Goal: Task Accomplishment & Management: Manage account settings

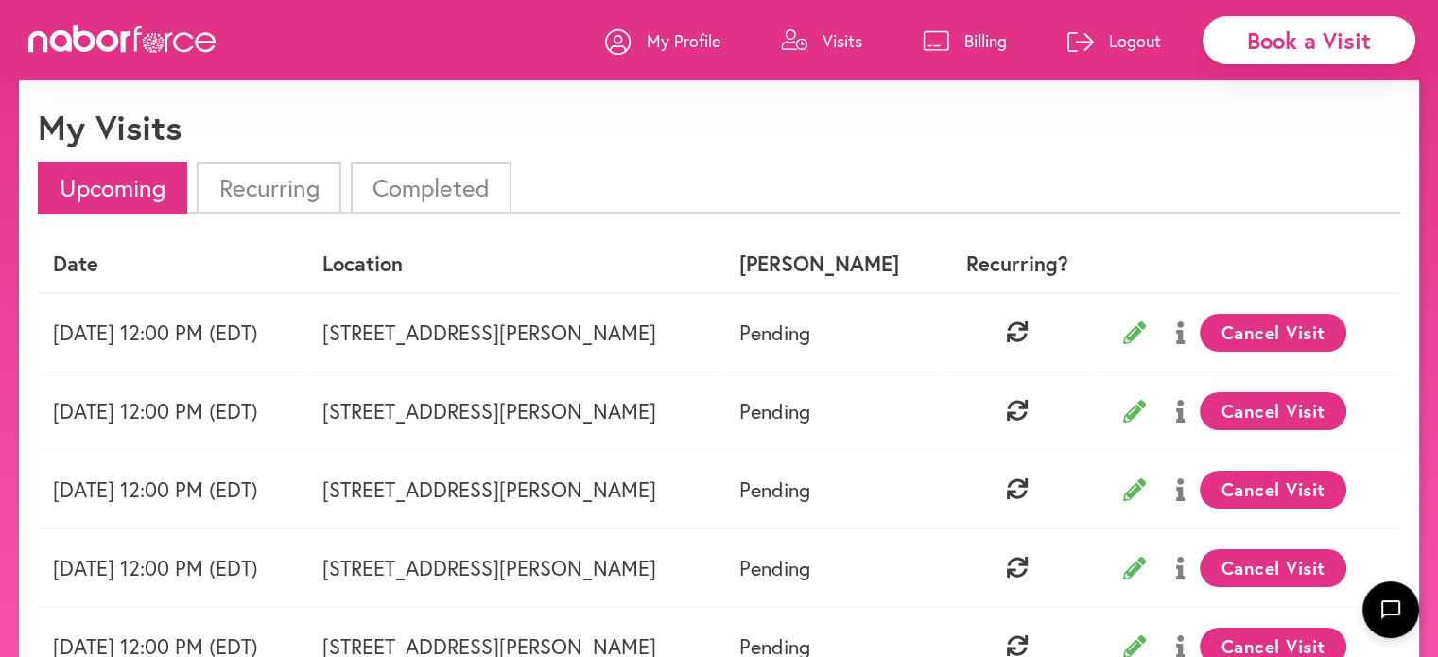
click at [1235, 323] on button "Cancel Visit" at bounding box center [1272, 333] width 147 height 38
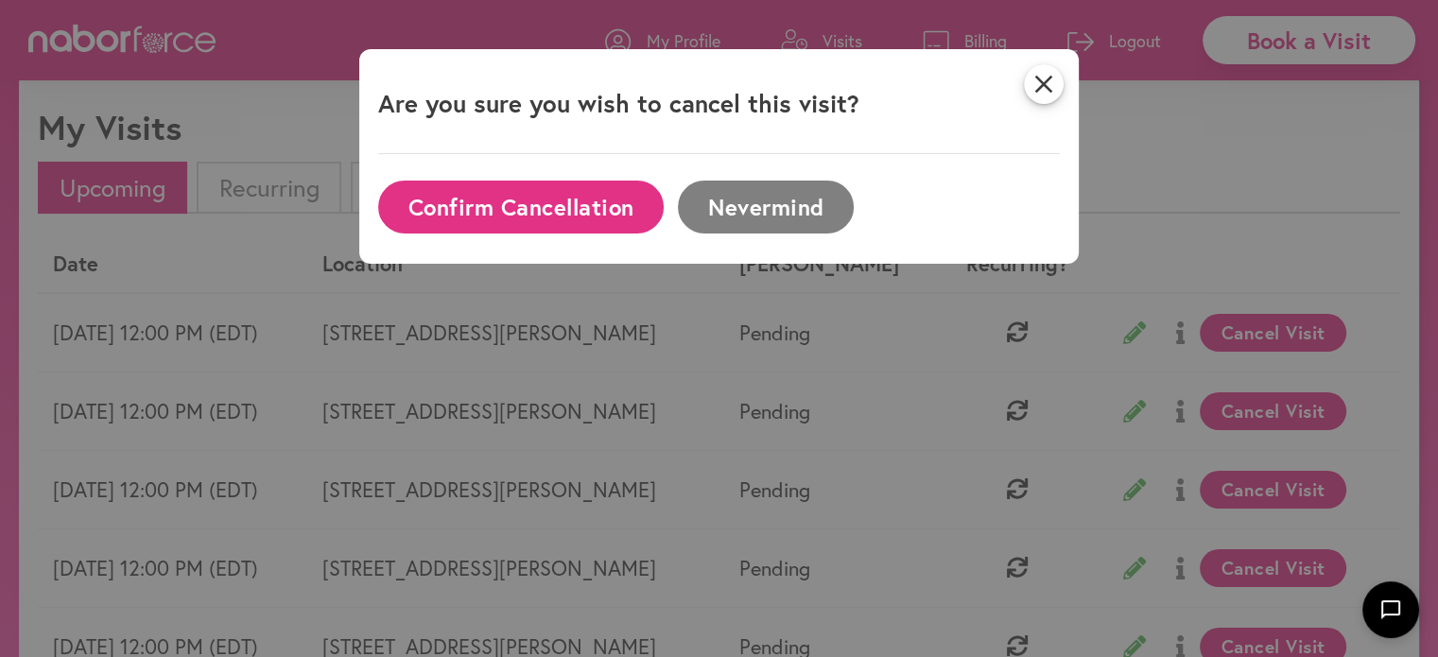
click at [585, 199] on button "Confirm Cancellation" at bounding box center [520, 207] width 285 height 52
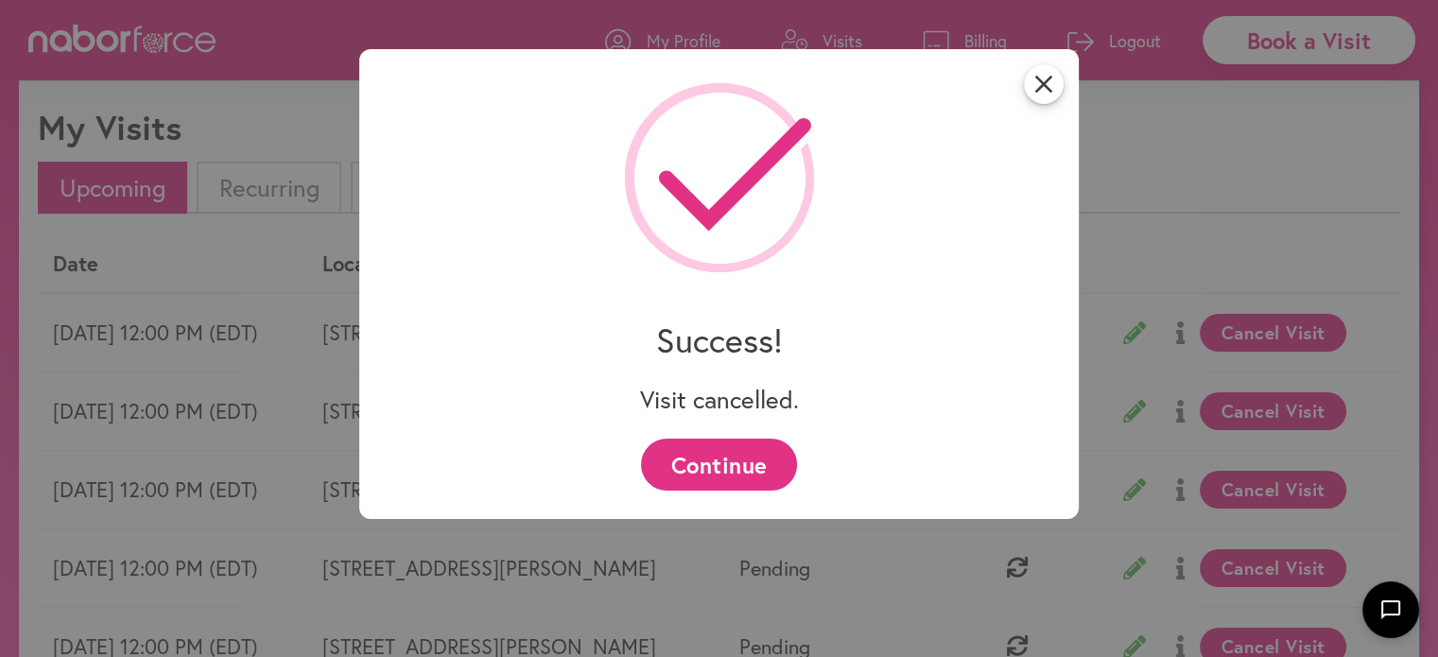
click at [255, 173] on div "close Success! Visit cancelled. Continue" at bounding box center [719, 328] width 1438 height 657
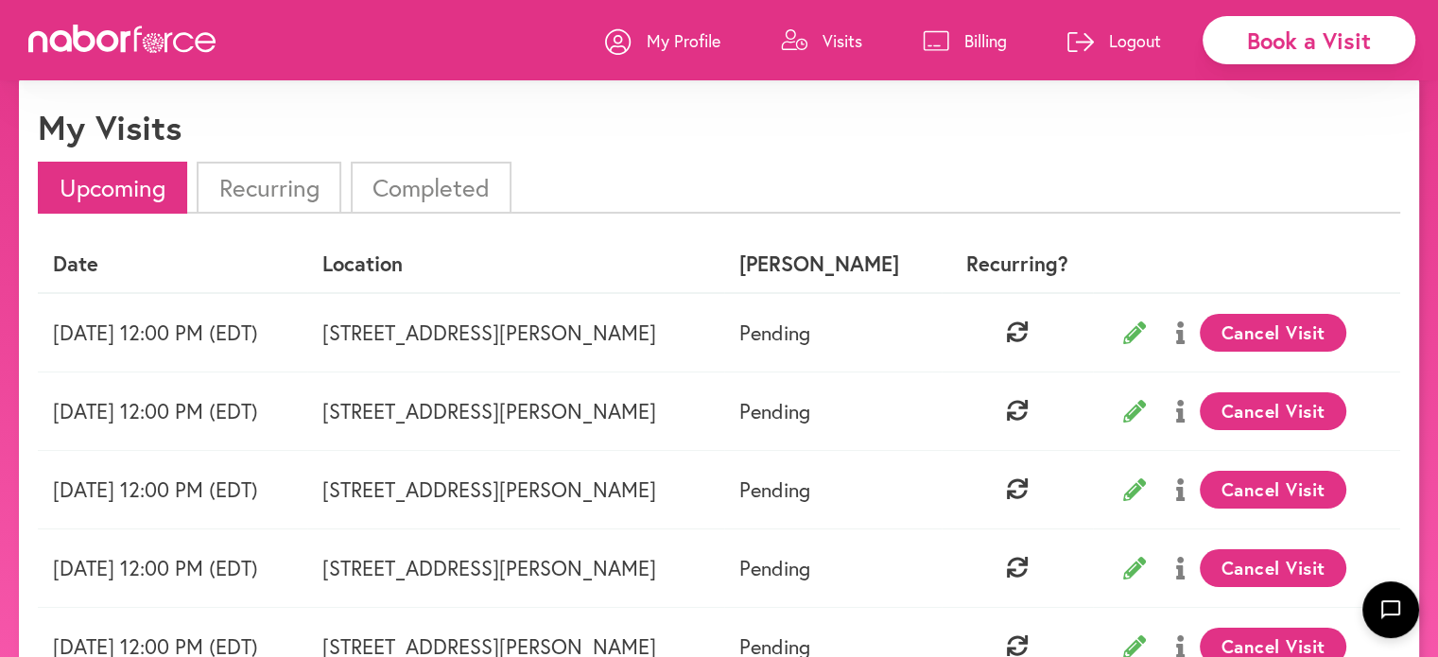
click at [255, 173] on li "Recurring" at bounding box center [269, 188] width 144 height 52
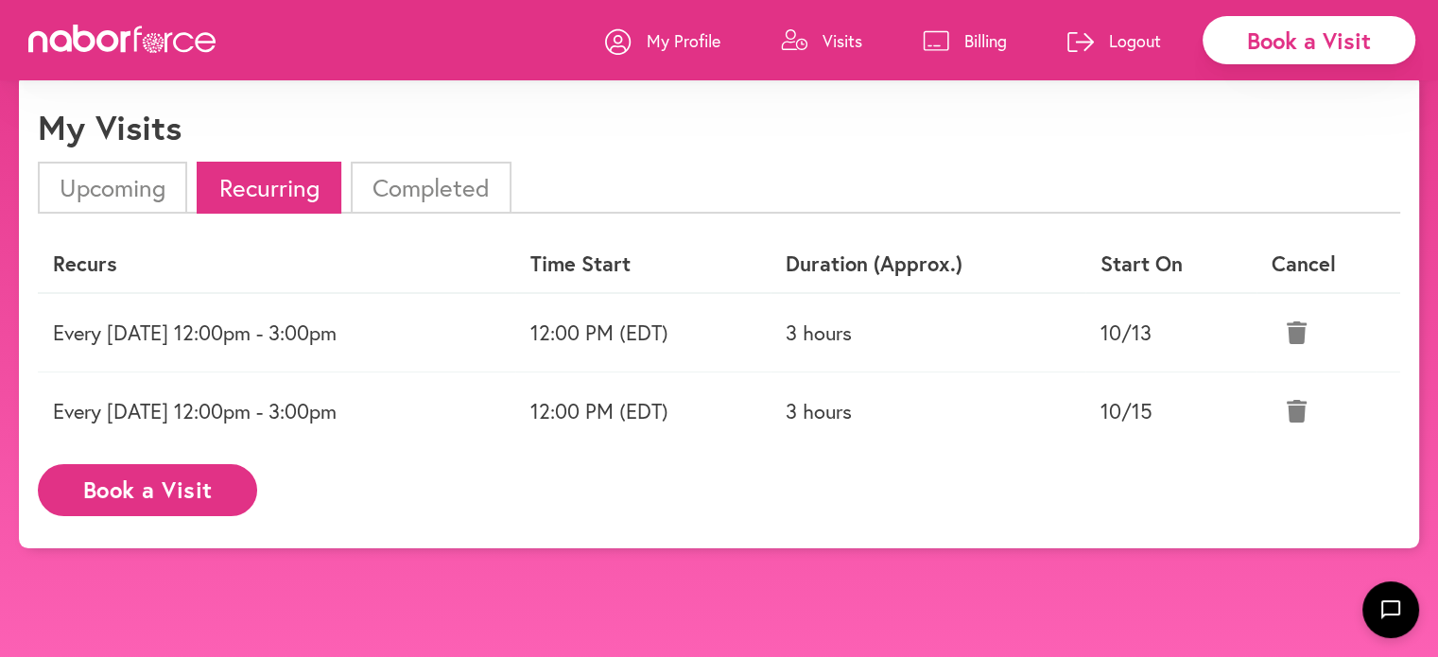
click at [1297, 328] on icon at bounding box center [1296, 332] width 20 height 23
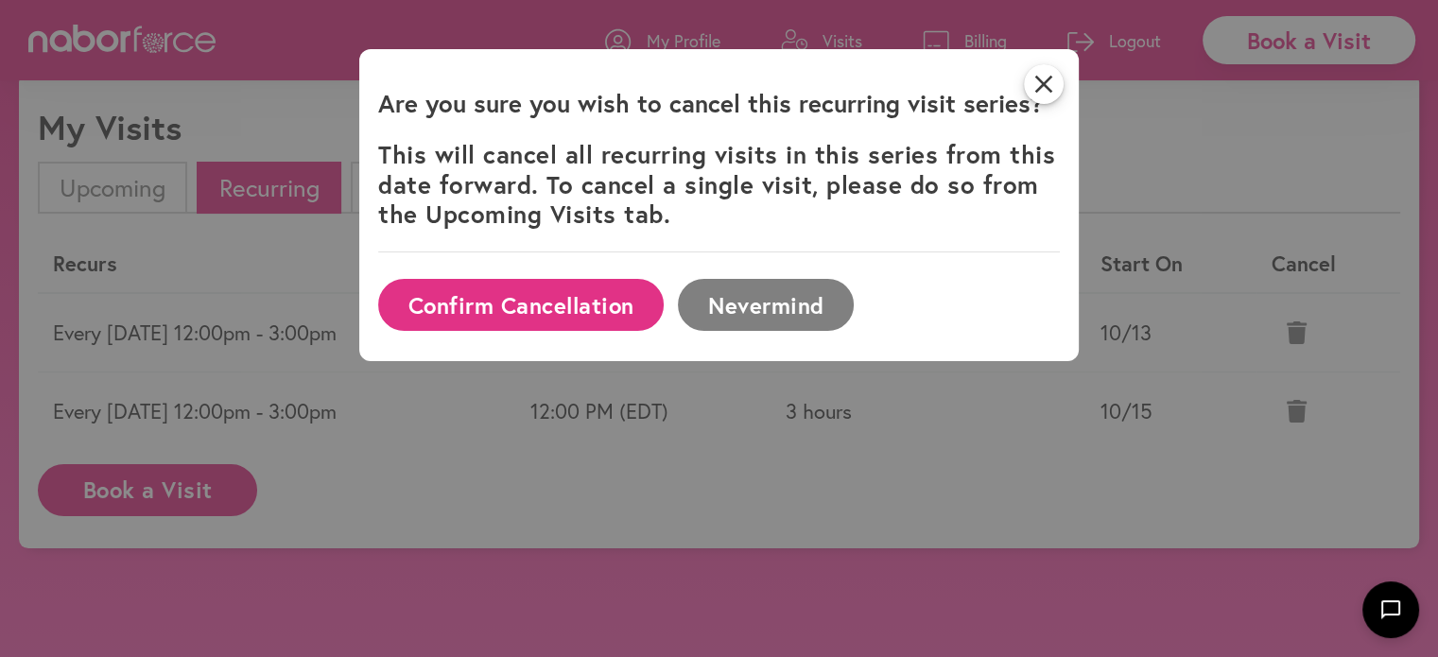
click at [550, 297] on button "Confirm Cancellation" at bounding box center [520, 305] width 285 height 52
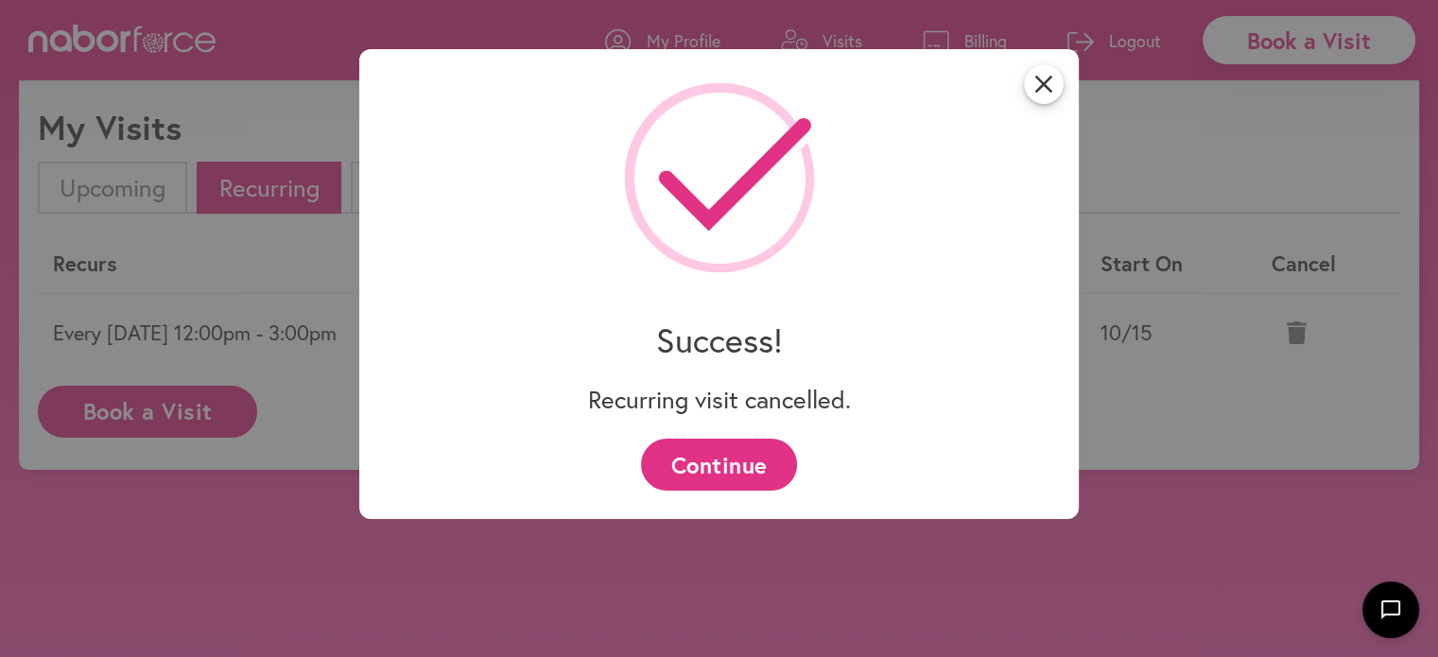
click at [692, 443] on button "Continue" at bounding box center [719, 465] width 156 height 52
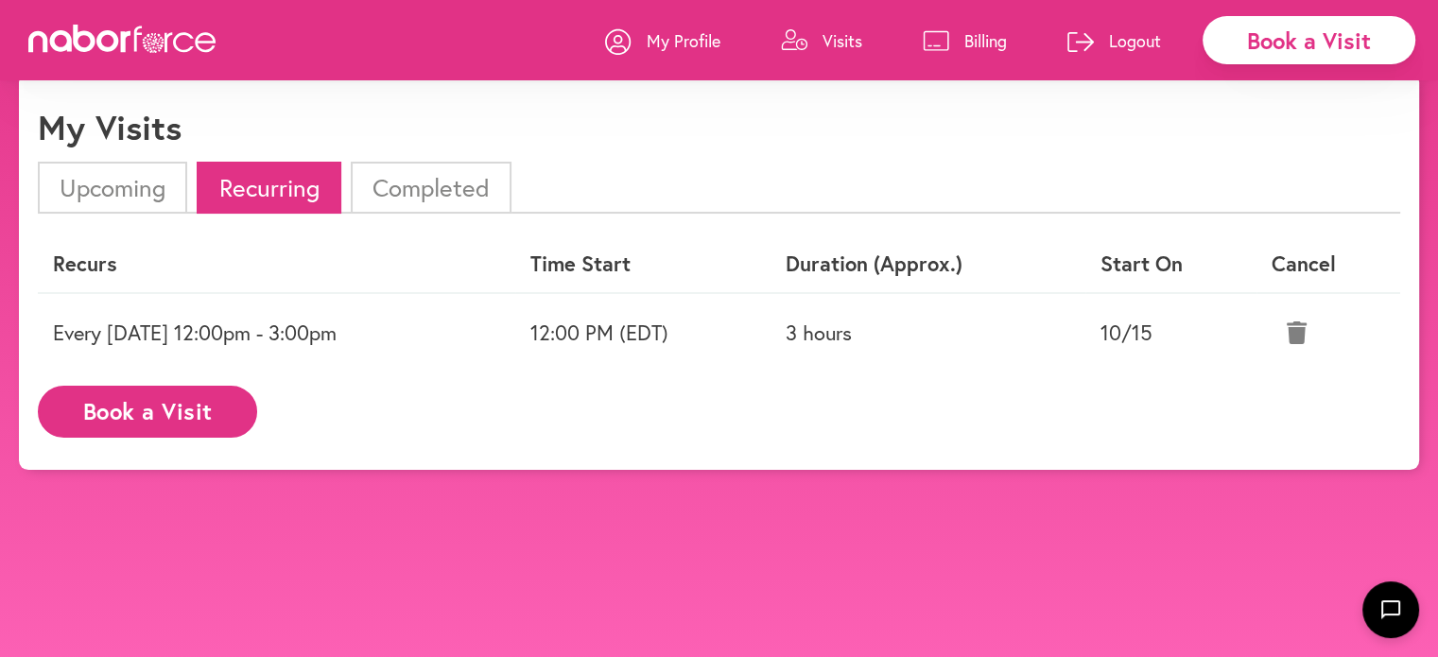
click at [1315, 336] on button at bounding box center [1296, 332] width 50 height 47
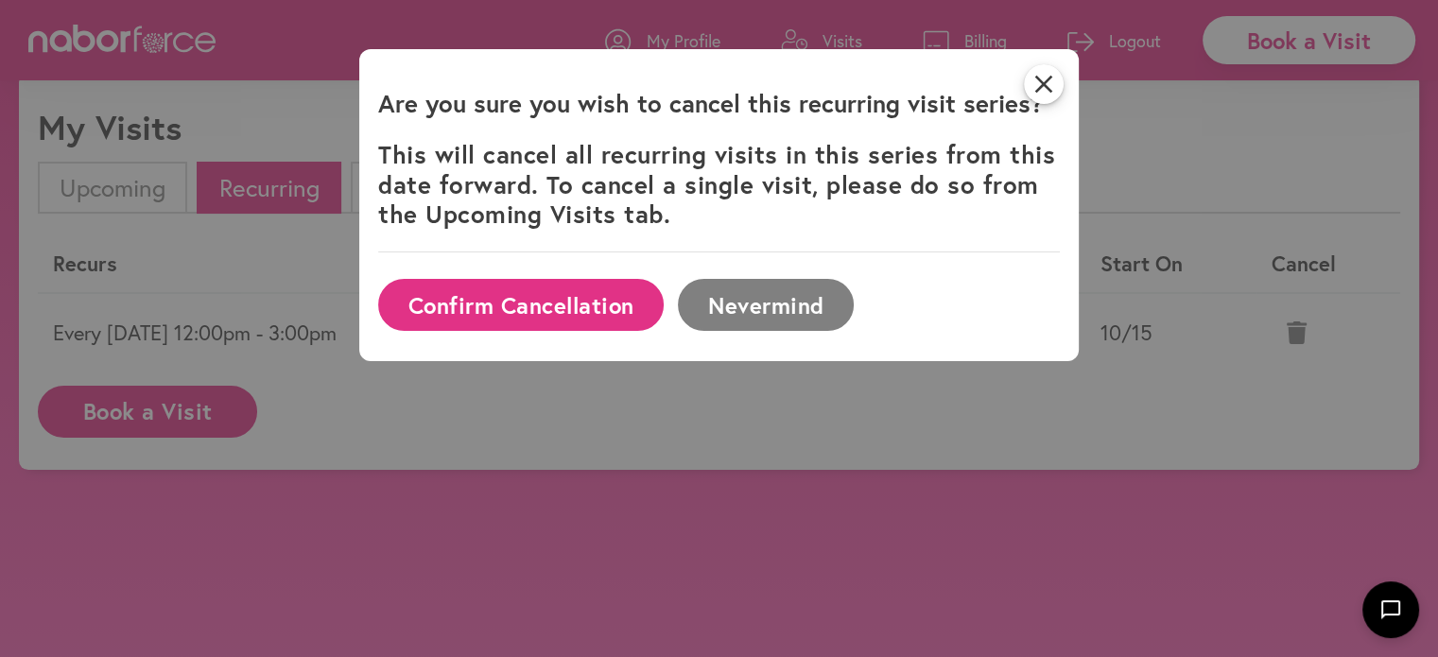
click at [592, 301] on button "Confirm Cancellation" at bounding box center [520, 305] width 285 height 52
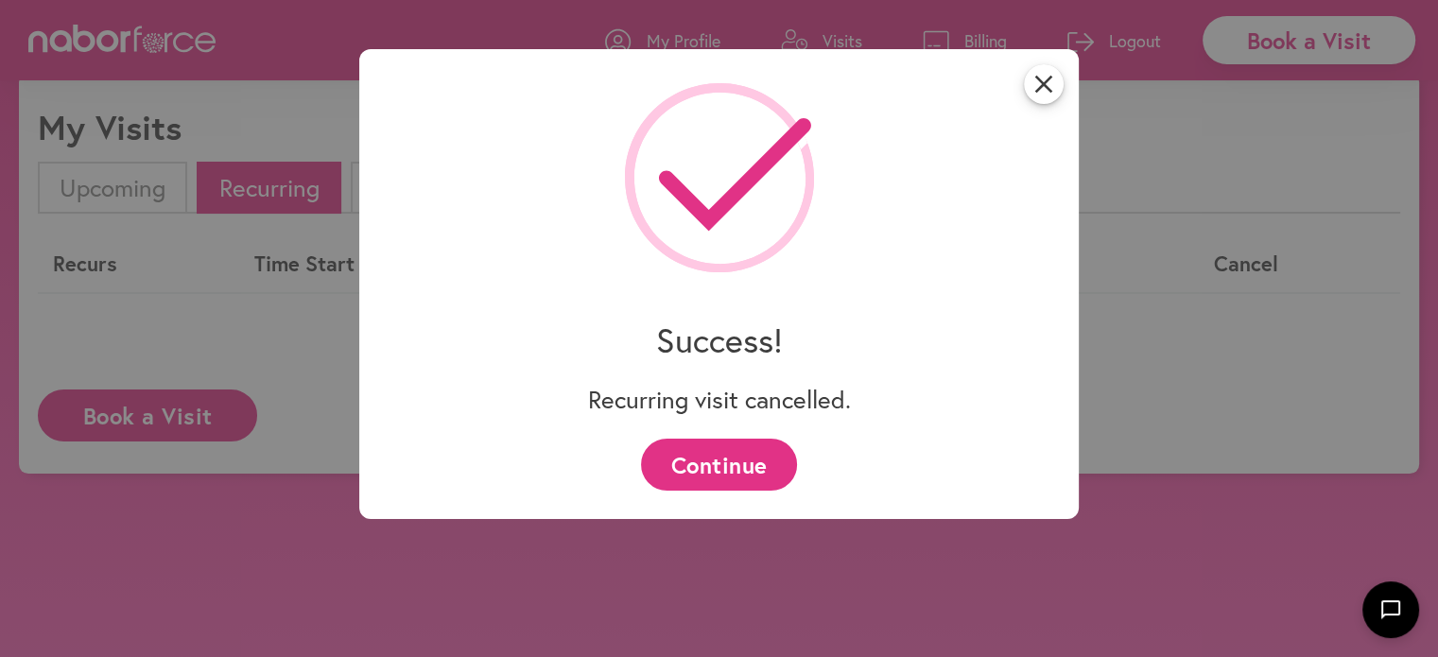
click at [688, 461] on button "Continue" at bounding box center [719, 465] width 156 height 52
